Goal: Book appointment/travel/reservation

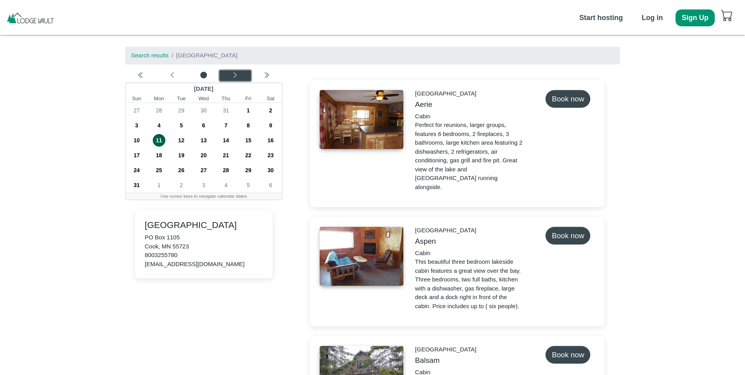
click at [235, 75] on icon "chevron left" at bounding box center [235, 75] width 6 height 6
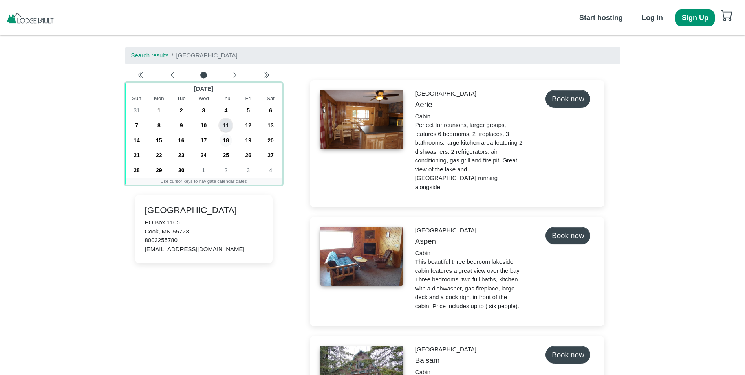
click at [225, 139] on span "18" at bounding box center [225, 140] width 13 height 13
click at [139, 152] on span "21" at bounding box center [136, 155] width 13 height 13
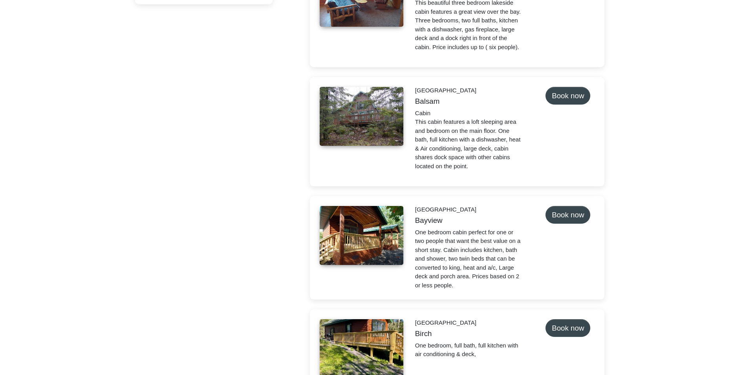
scroll to position [275, 0]
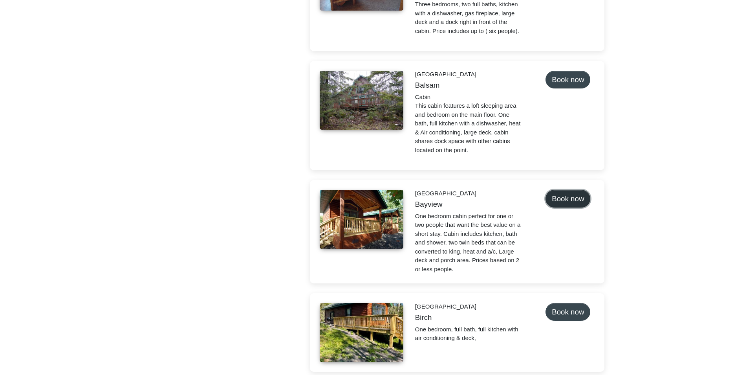
select select "*"
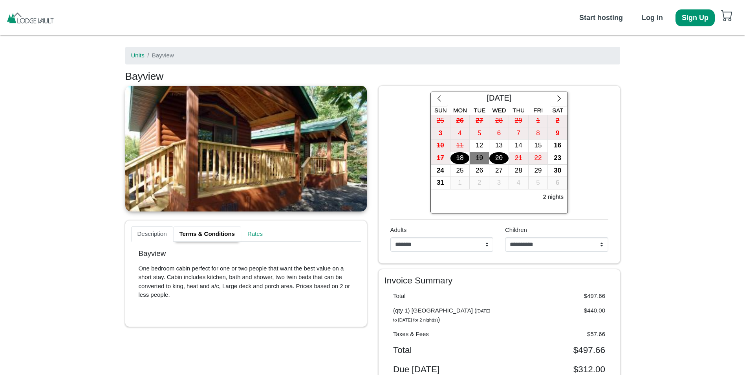
click at [203, 236] on link "Terms & Conditions" at bounding box center [207, 234] width 68 height 16
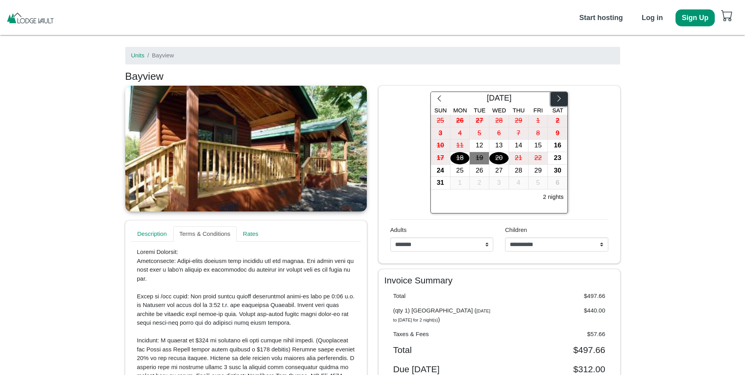
click at [555, 100] on button "button" at bounding box center [558, 99] width 17 height 14
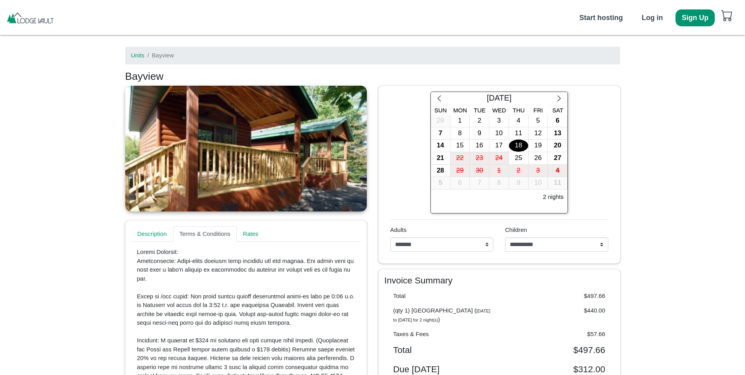
click at [520, 142] on div "18" at bounding box center [518, 145] width 19 height 12
click at [445, 159] on div "21" at bounding box center [440, 158] width 19 height 12
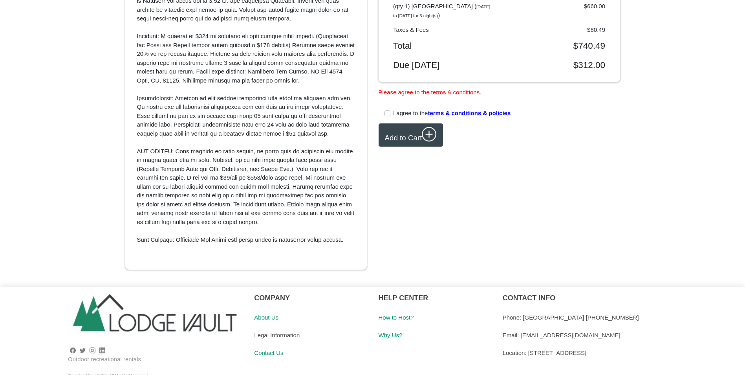
scroll to position [311, 0]
